Goal: Information Seeking & Learning: Learn about a topic

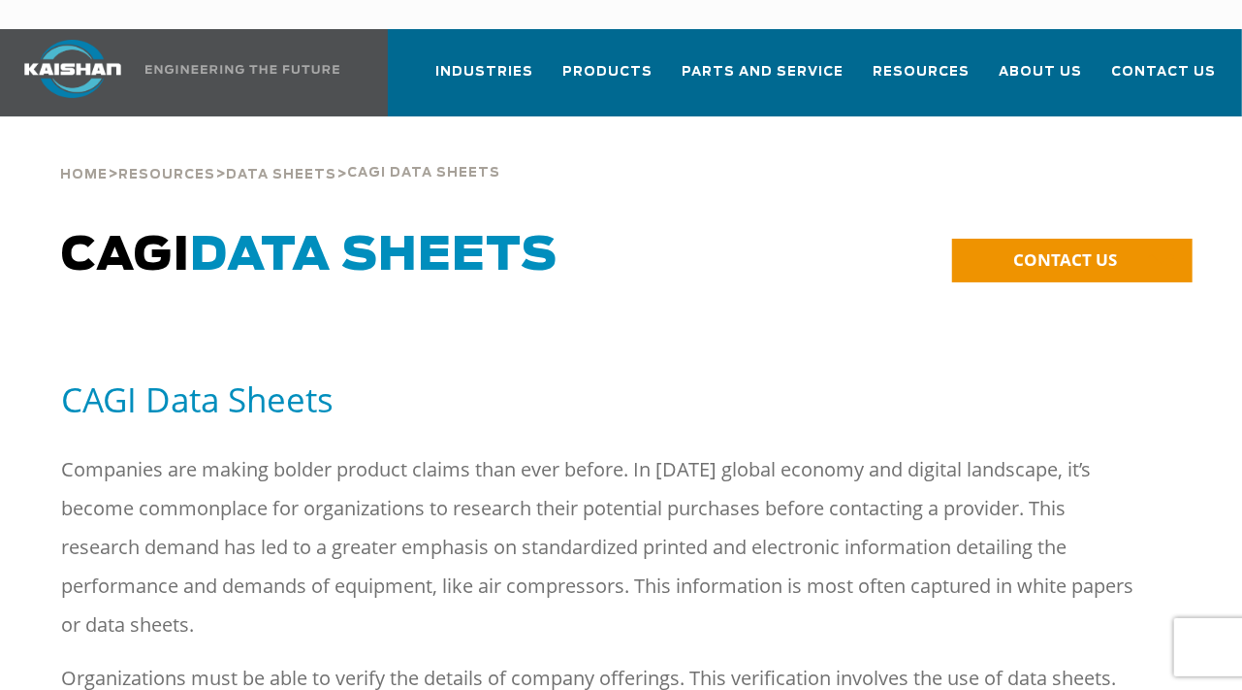
scroll to position [3732, 0]
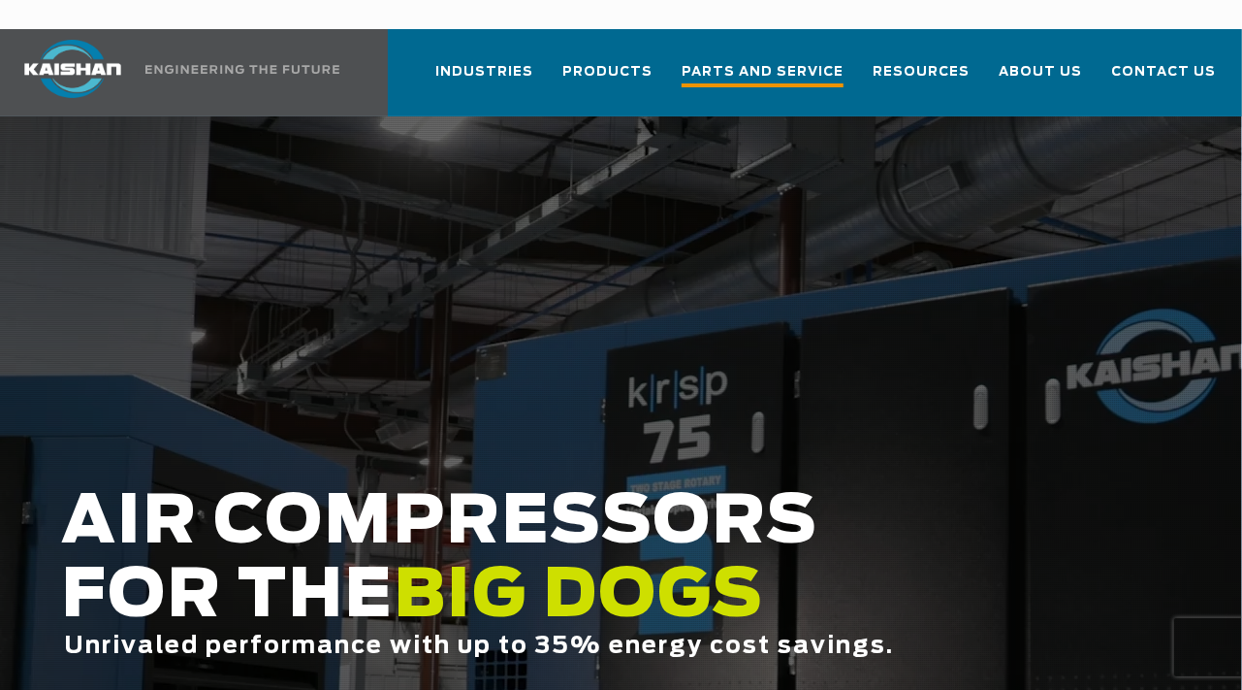
click at [792, 61] on span "Parts and Service" at bounding box center [763, 74] width 162 height 26
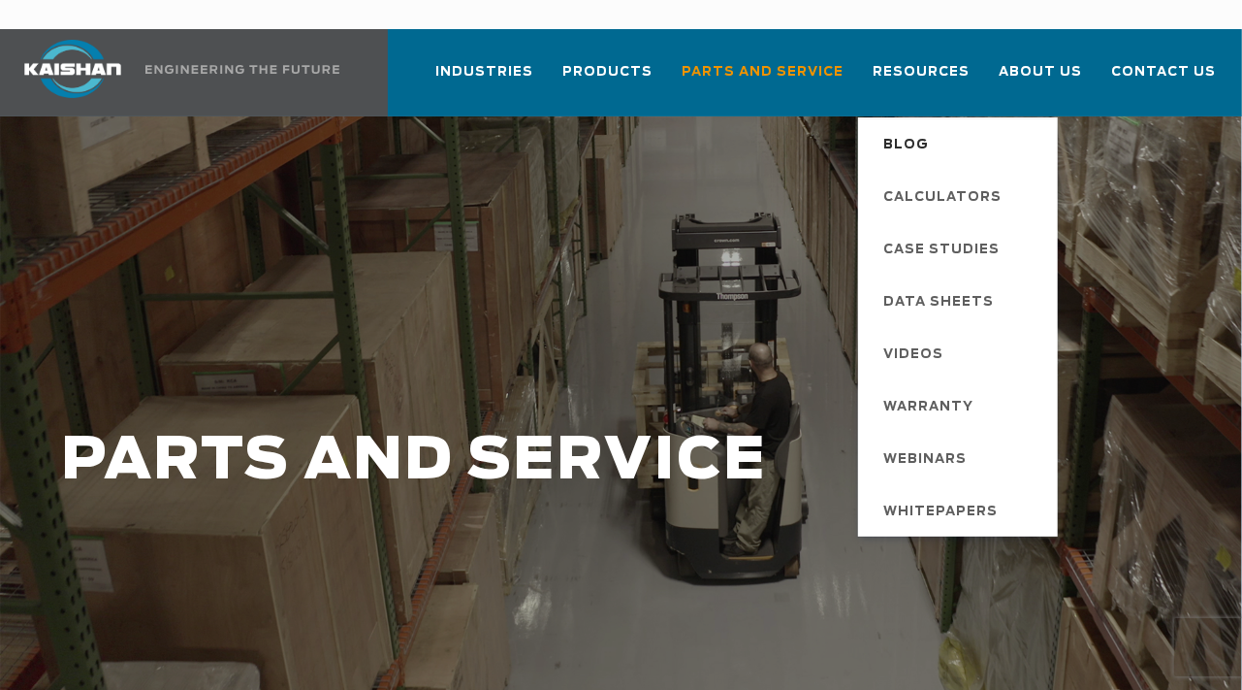
click at [922, 129] on span "Blog" at bounding box center [906, 145] width 46 height 33
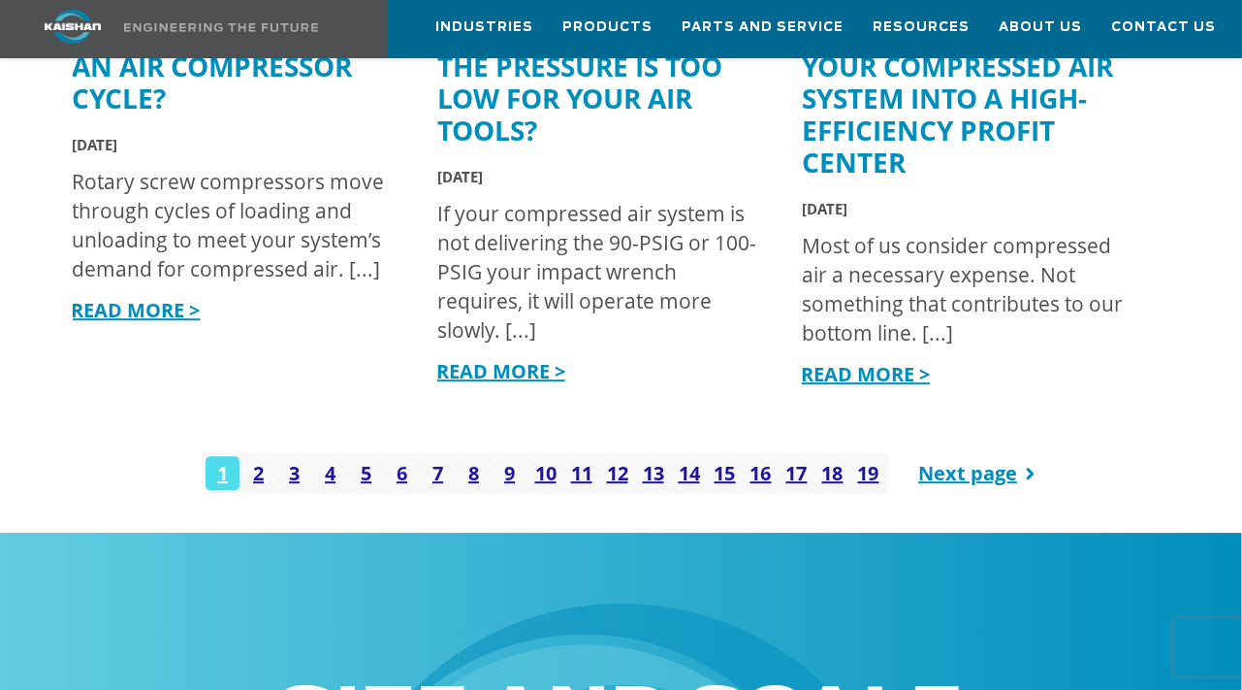
scroll to position [2622, 0]
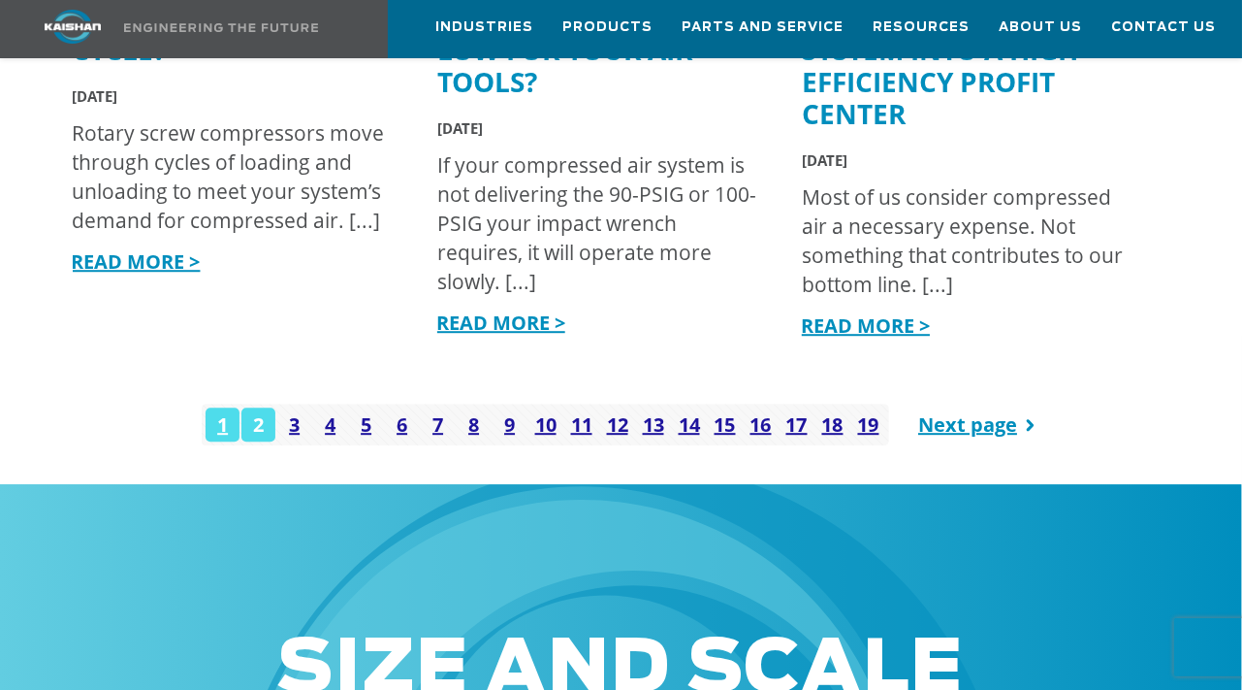
click at [260, 436] on link "2" at bounding box center [258, 424] width 34 height 34
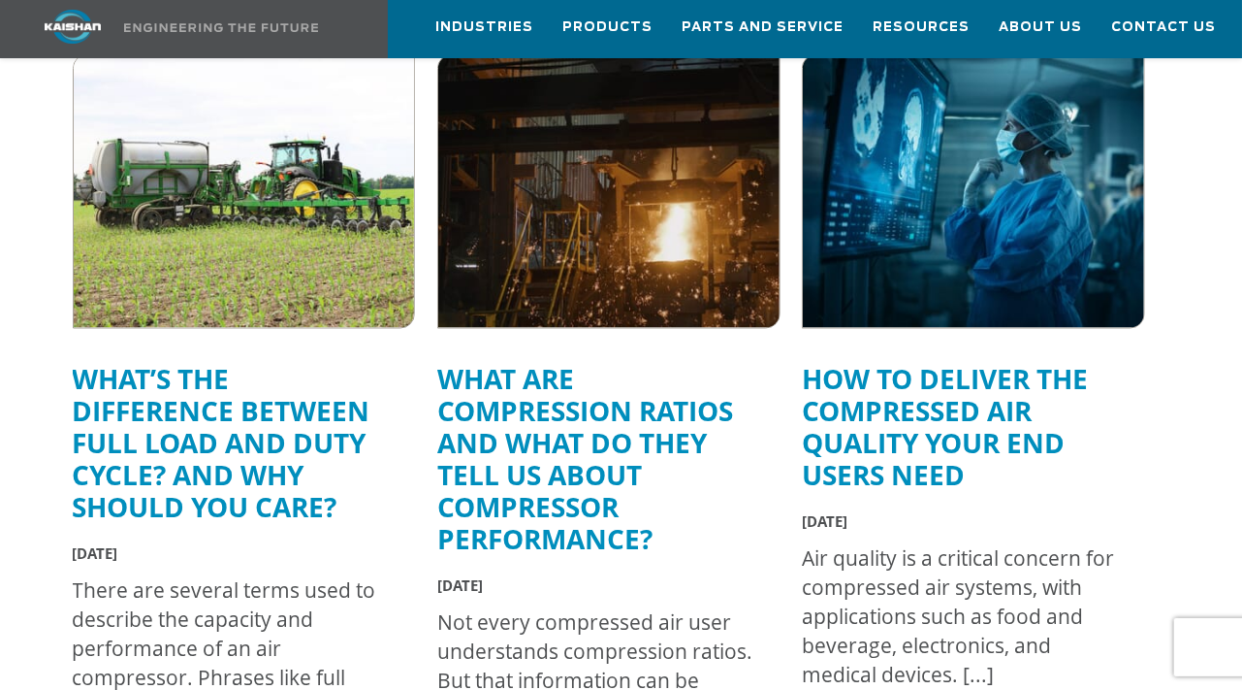
scroll to position [1614, 0]
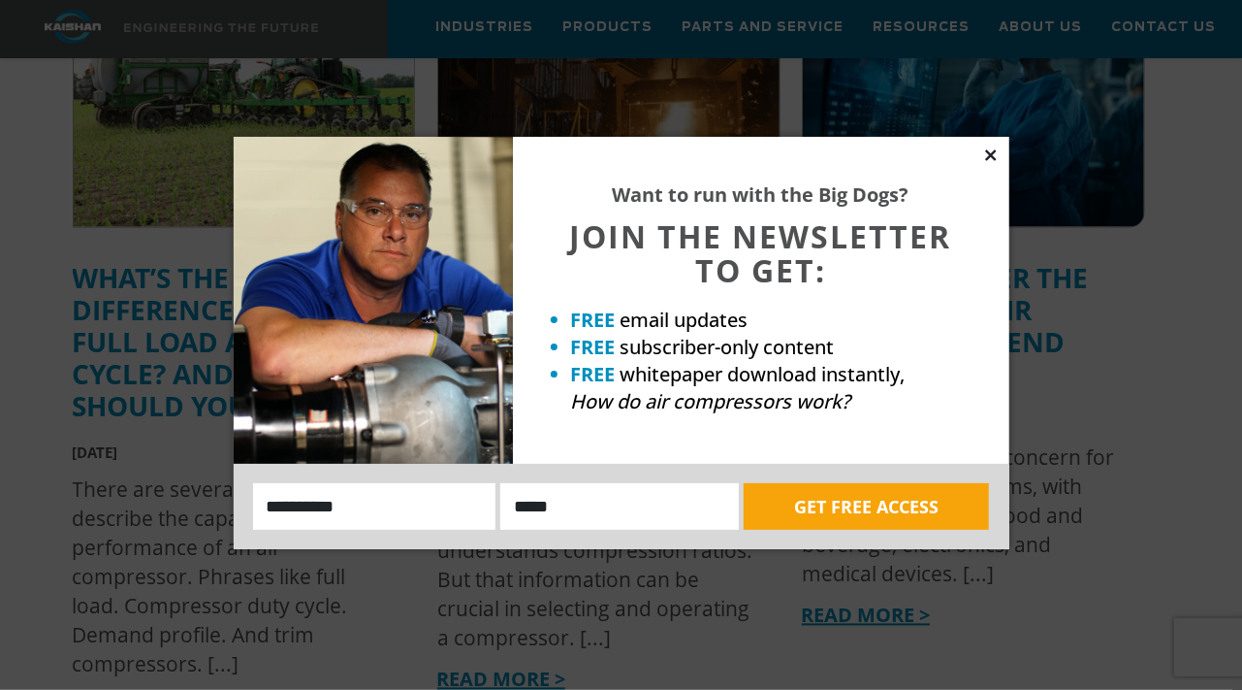
click at [988, 152] on icon at bounding box center [990, 154] width 11 height 11
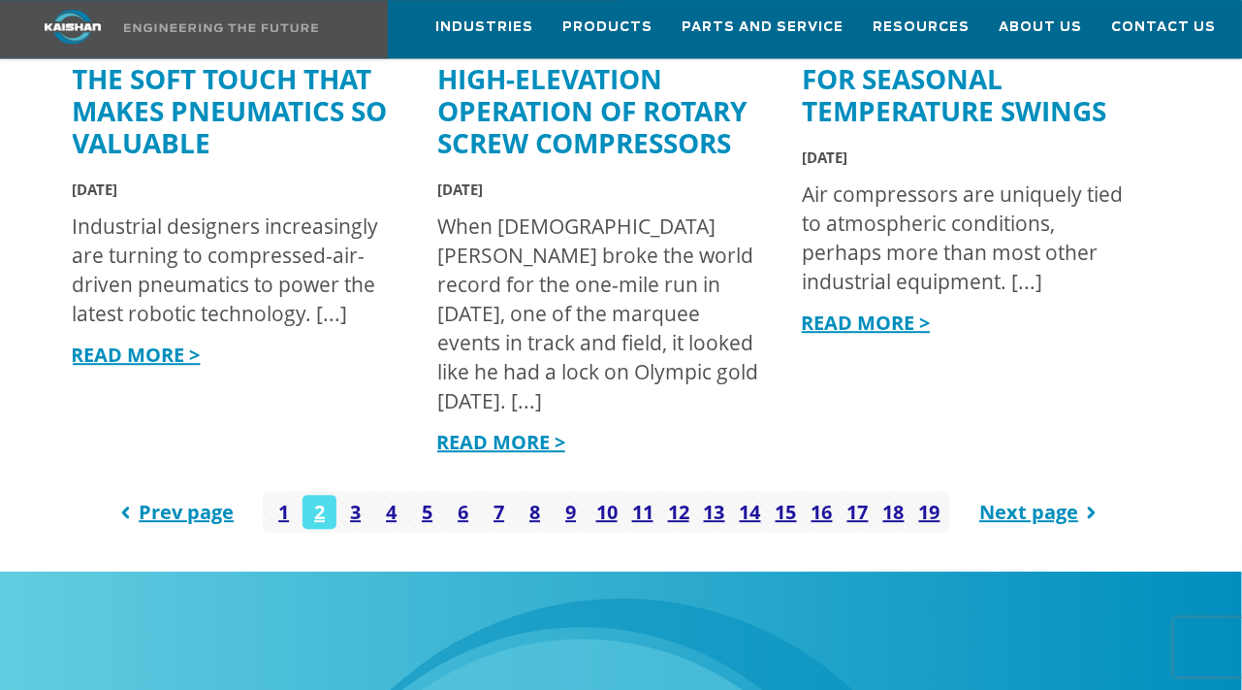
scroll to position [2622, 0]
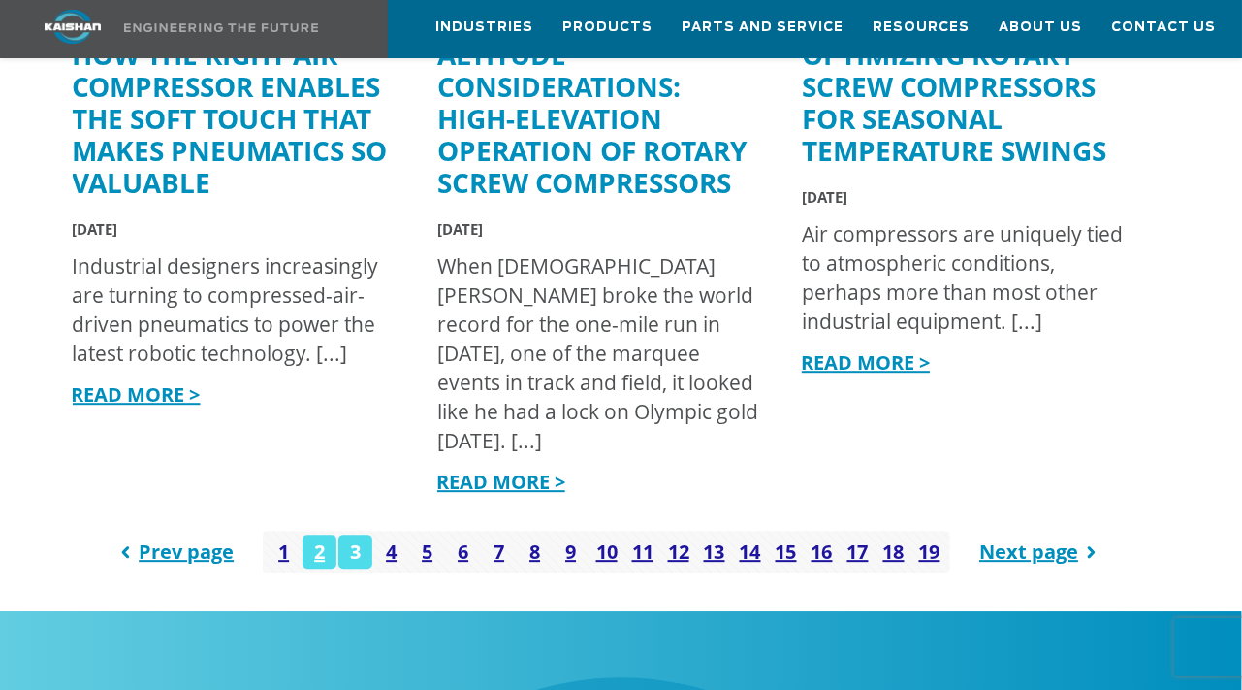
click at [354, 564] on link "3" at bounding box center [355, 551] width 34 height 34
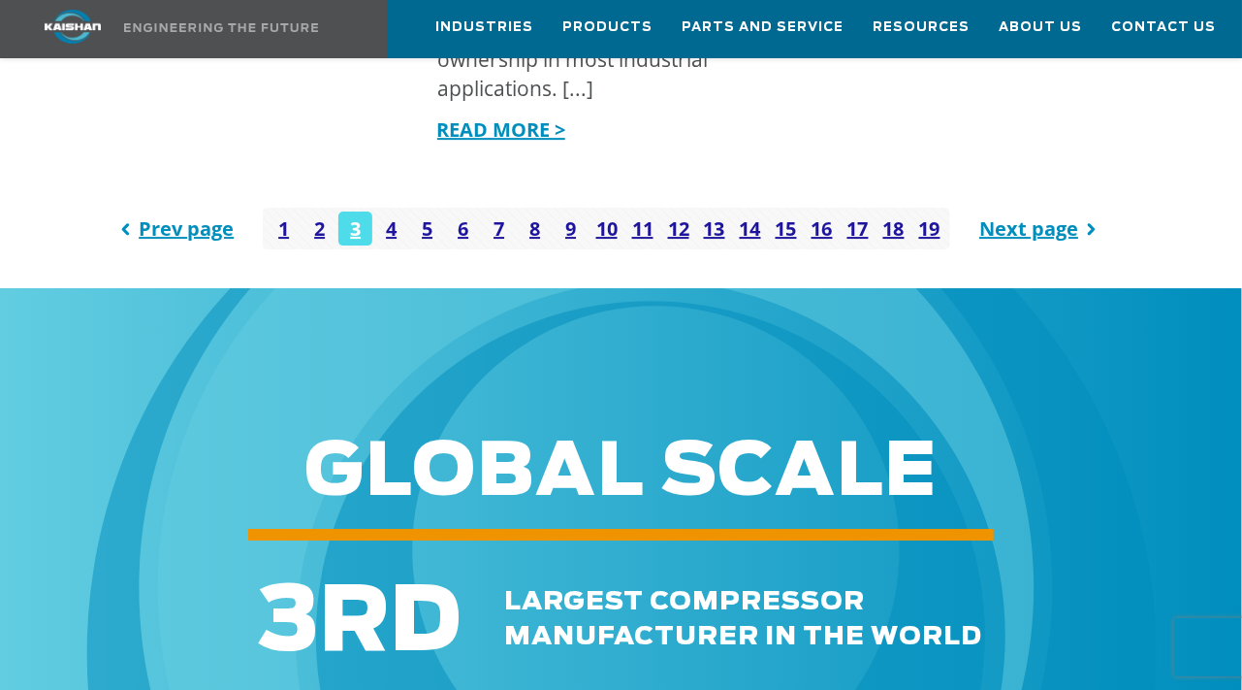
scroll to position [3026, 0]
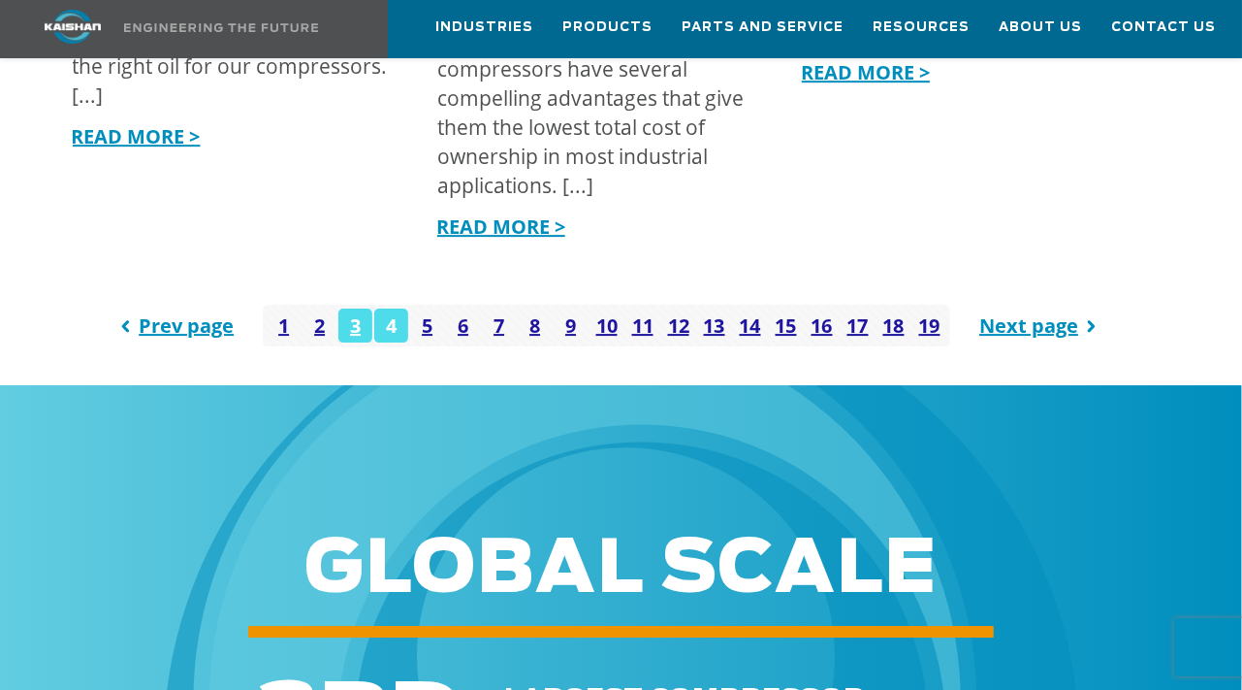
click at [389, 326] on link "4" at bounding box center [391, 325] width 34 height 34
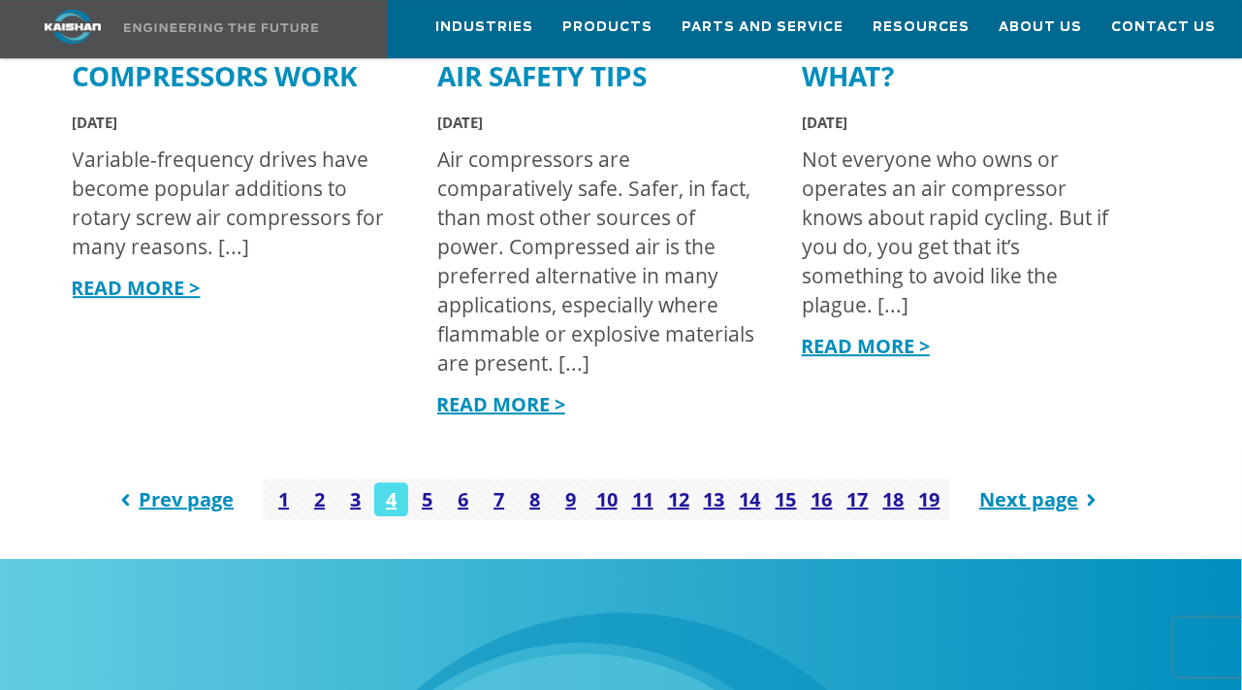
scroll to position [2824, 0]
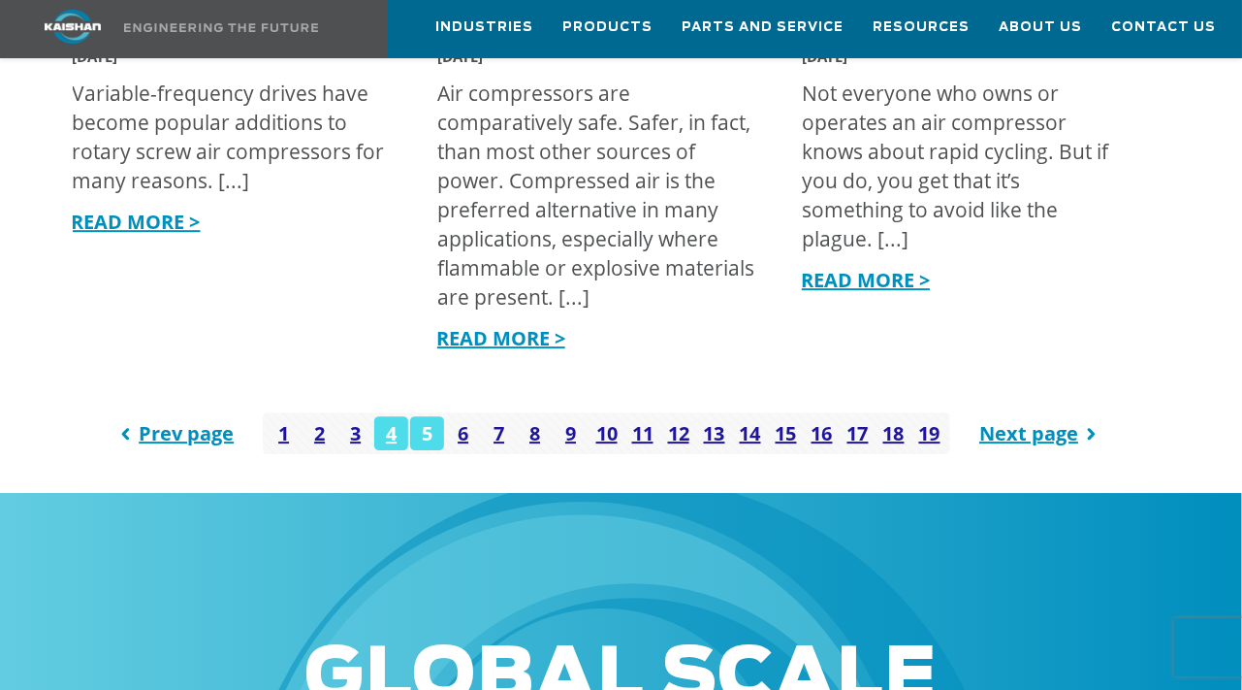
click at [427, 445] on link "5" at bounding box center [427, 433] width 34 height 34
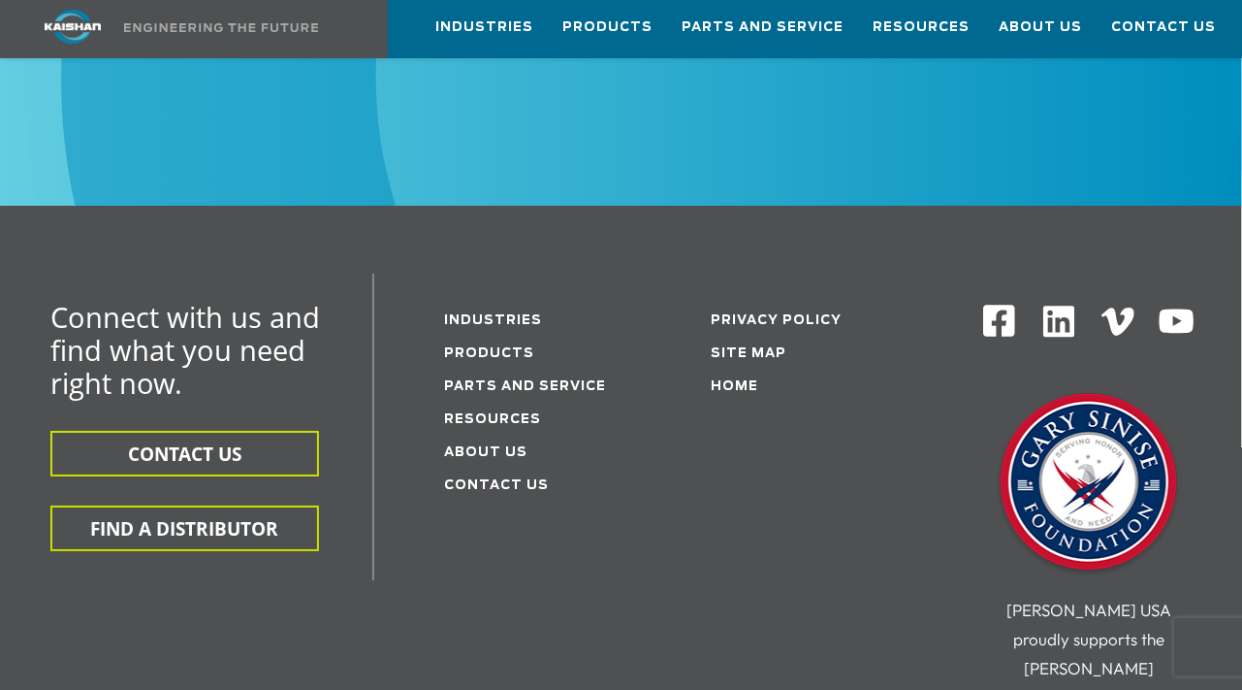
scroll to position [3530, 0]
